Goal: Check status: Check status

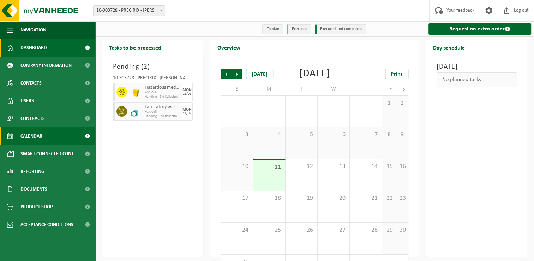
click at [32, 44] on span "Dashboard" at bounding box center [33, 48] width 26 height 18
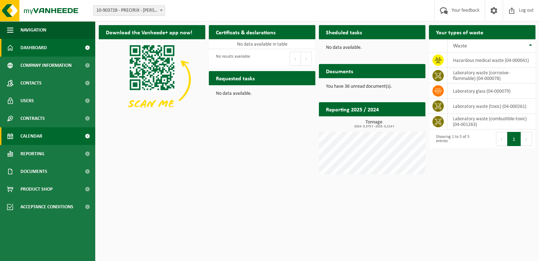
click at [48, 143] on link "Calendar" at bounding box center [47, 136] width 95 height 18
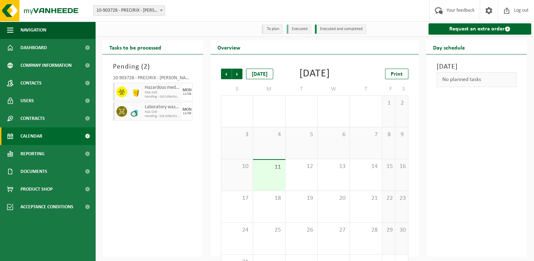
click at [170, 114] on span "KGA Colli" at bounding box center [163, 112] width 36 height 4
click at [162, 78] on div "10-903728 - PRECIRIX - [PERSON_NAME]" at bounding box center [153, 79] width 80 height 7
click at [246, 77] on div "Today" at bounding box center [259, 73] width 27 height 11
click at [393, 77] on span "Print" at bounding box center [397, 74] width 12 height 6
